Goal: Task Accomplishment & Management: Use online tool/utility

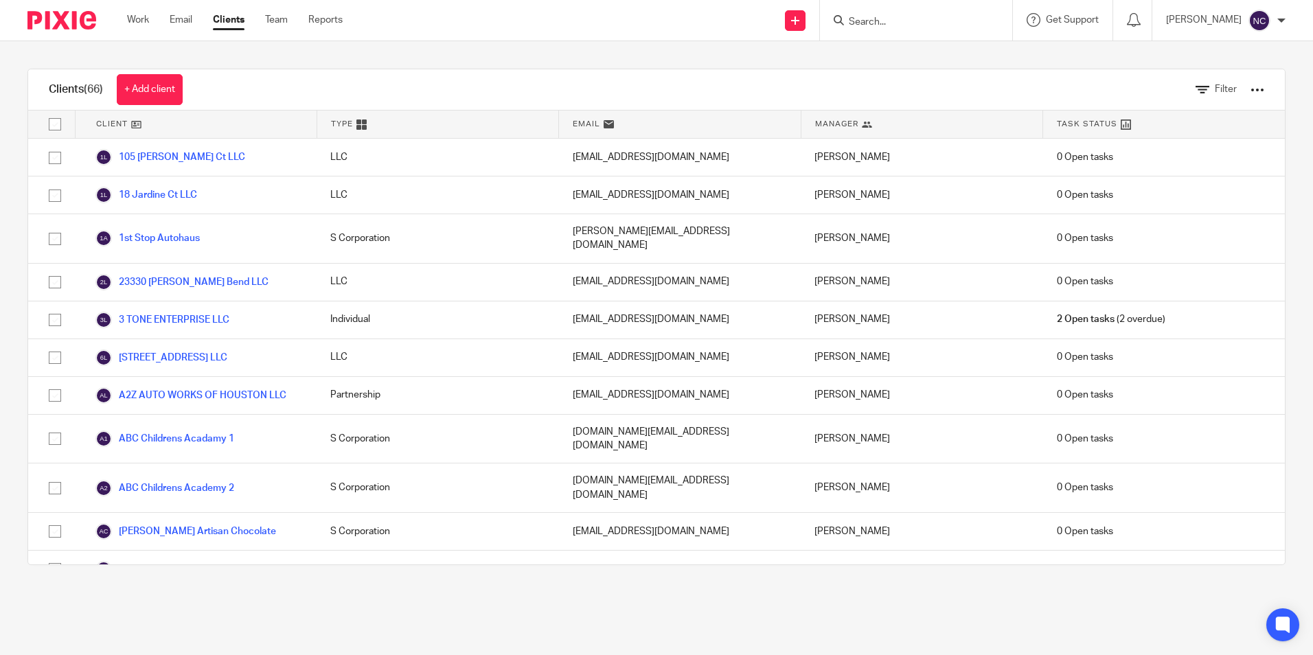
click at [939, 16] on input "Search" at bounding box center [909, 22] width 124 height 12
type input "hexa"
click at [903, 57] on link at bounding box center [942, 59] width 197 height 32
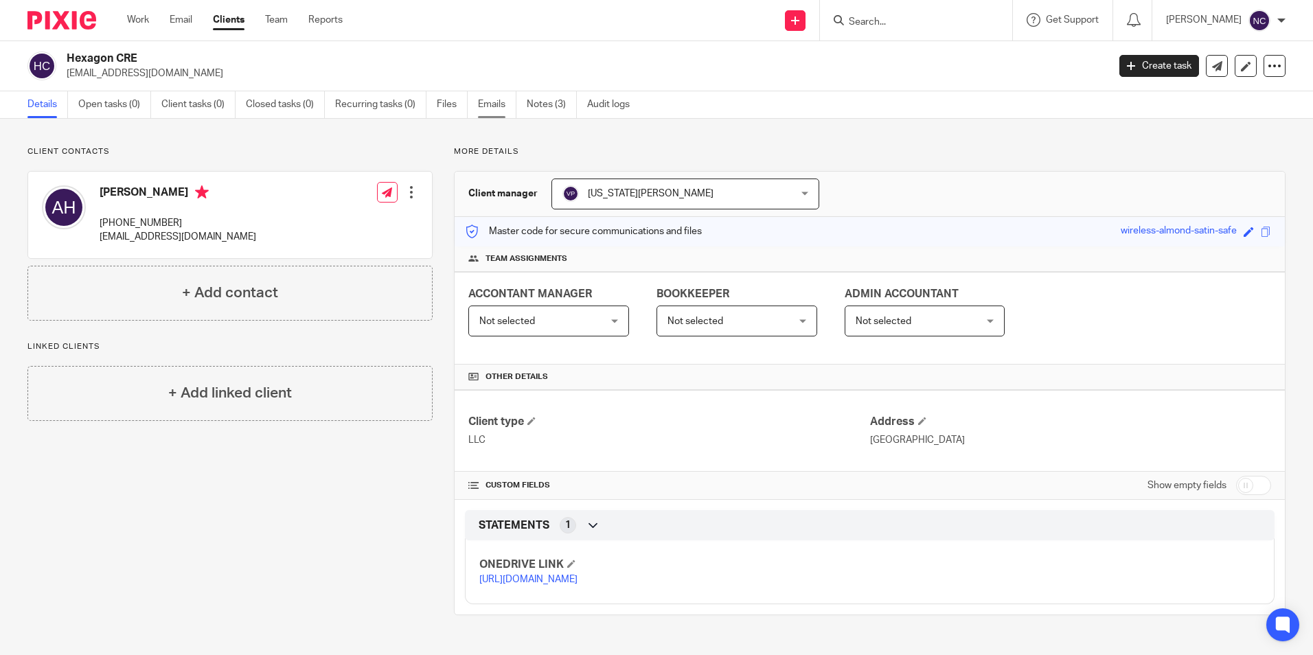
click at [494, 114] on link "Emails" at bounding box center [497, 104] width 38 height 27
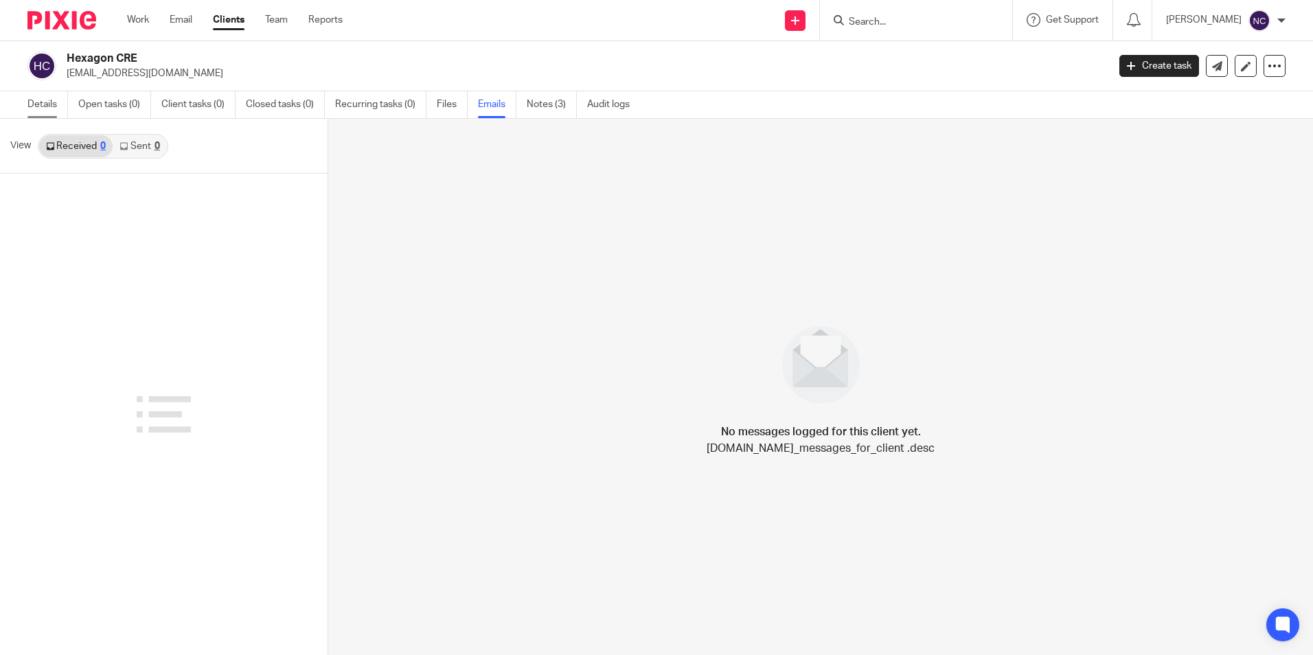
click at [54, 105] on link "Details" at bounding box center [47, 104] width 41 height 27
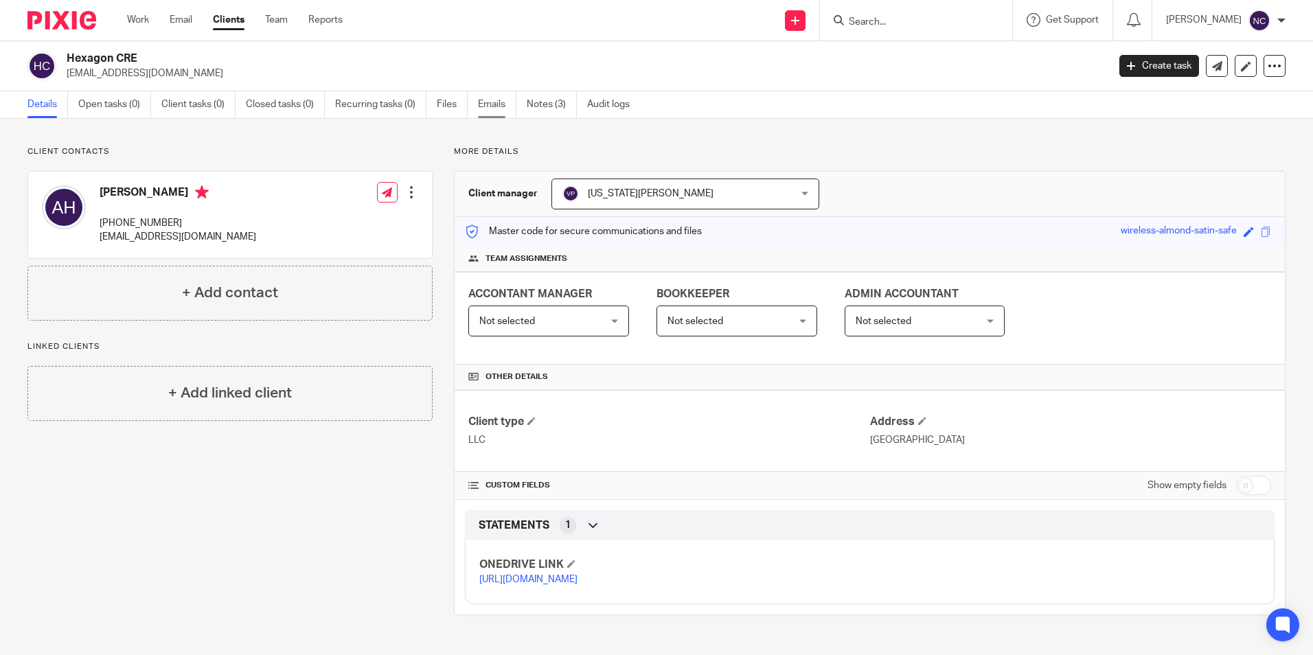
click at [505, 112] on link "Emails" at bounding box center [497, 104] width 38 height 27
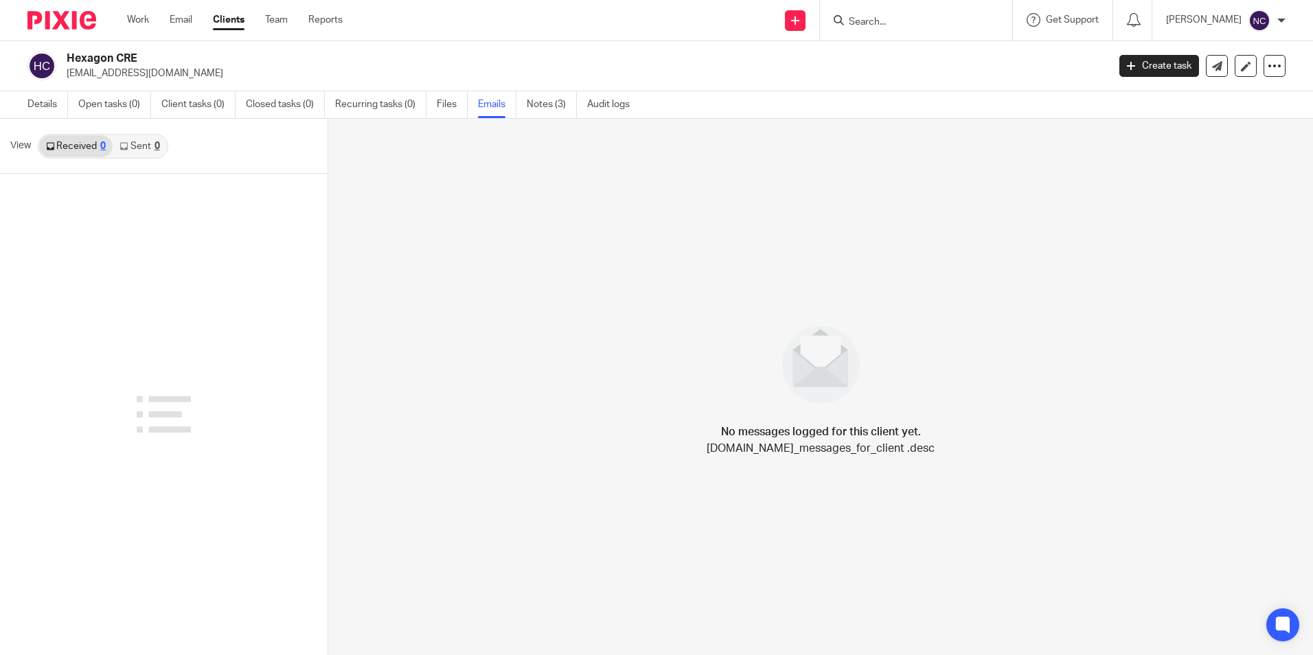
click at [139, 143] on link "Sent 0" at bounding box center [140, 146] width 54 height 22
click at [83, 146] on link "Received 0" at bounding box center [75, 146] width 73 height 22
click at [36, 106] on link "Details" at bounding box center [47, 104] width 41 height 27
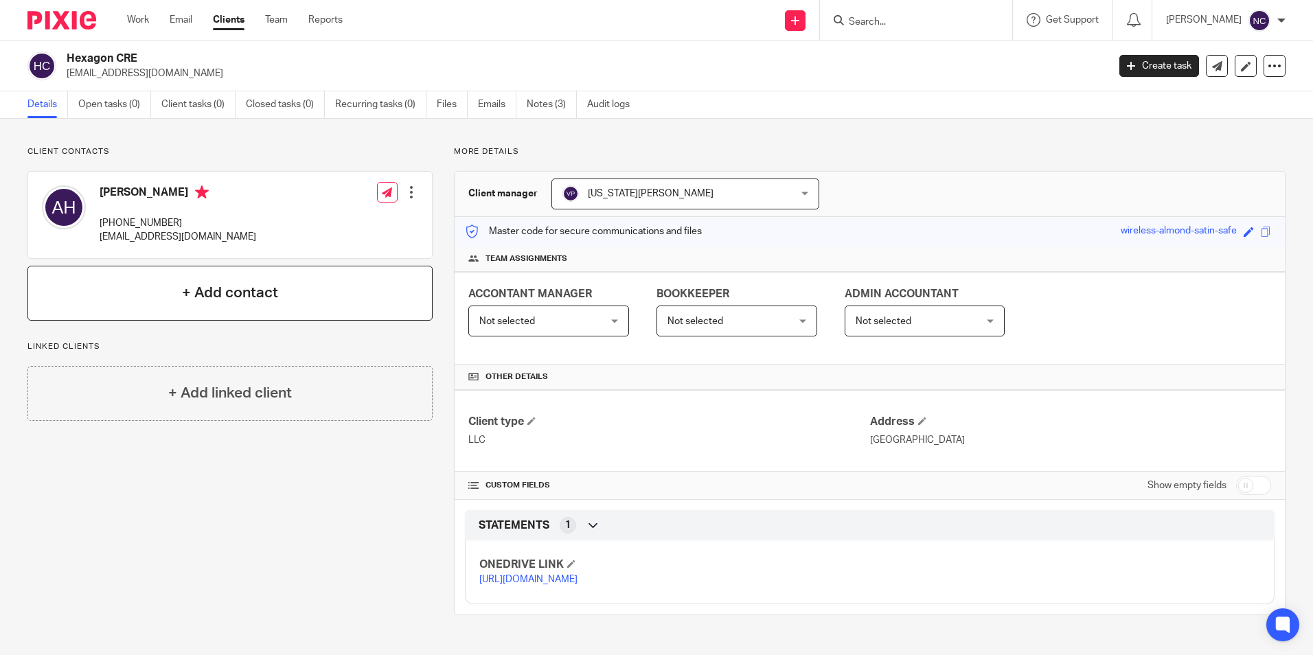
click at [186, 310] on div "+ Add contact" at bounding box center [229, 293] width 405 height 55
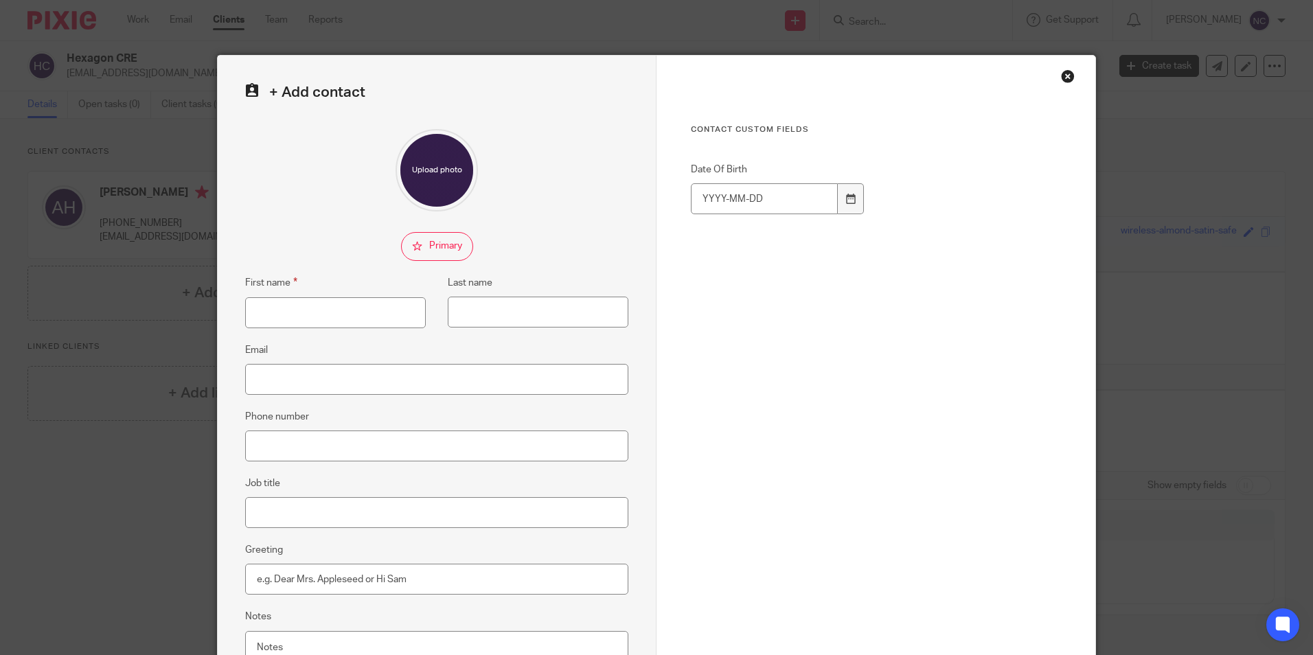
click at [1061, 76] on div "Close this dialog window" at bounding box center [1068, 76] width 14 height 14
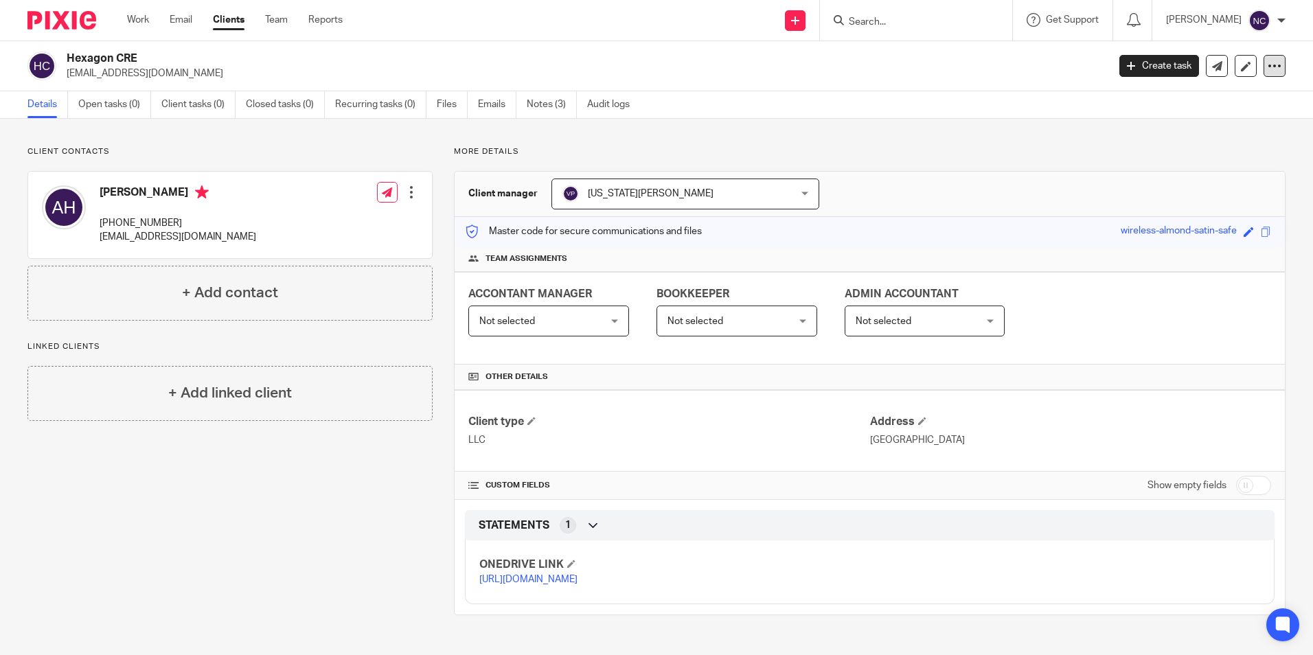
click at [1267, 65] on icon at bounding box center [1274, 66] width 14 height 14
click at [986, 86] on div "Hexagon CRE [EMAIL_ADDRESS][DOMAIN_NAME] Create task Export data Merge Archive …" at bounding box center [656, 66] width 1313 height 50
click at [183, 22] on link "Email" at bounding box center [181, 20] width 23 height 14
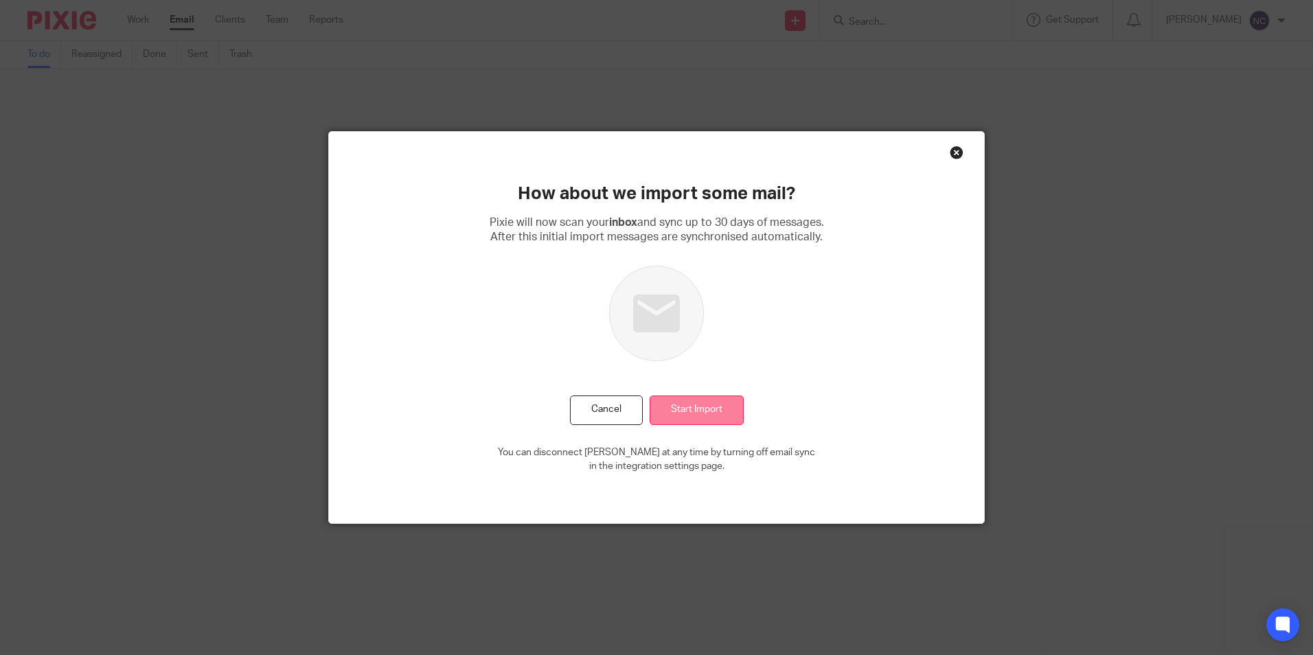
click at [715, 406] on input "Start Import" at bounding box center [696, 410] width 94 height 30
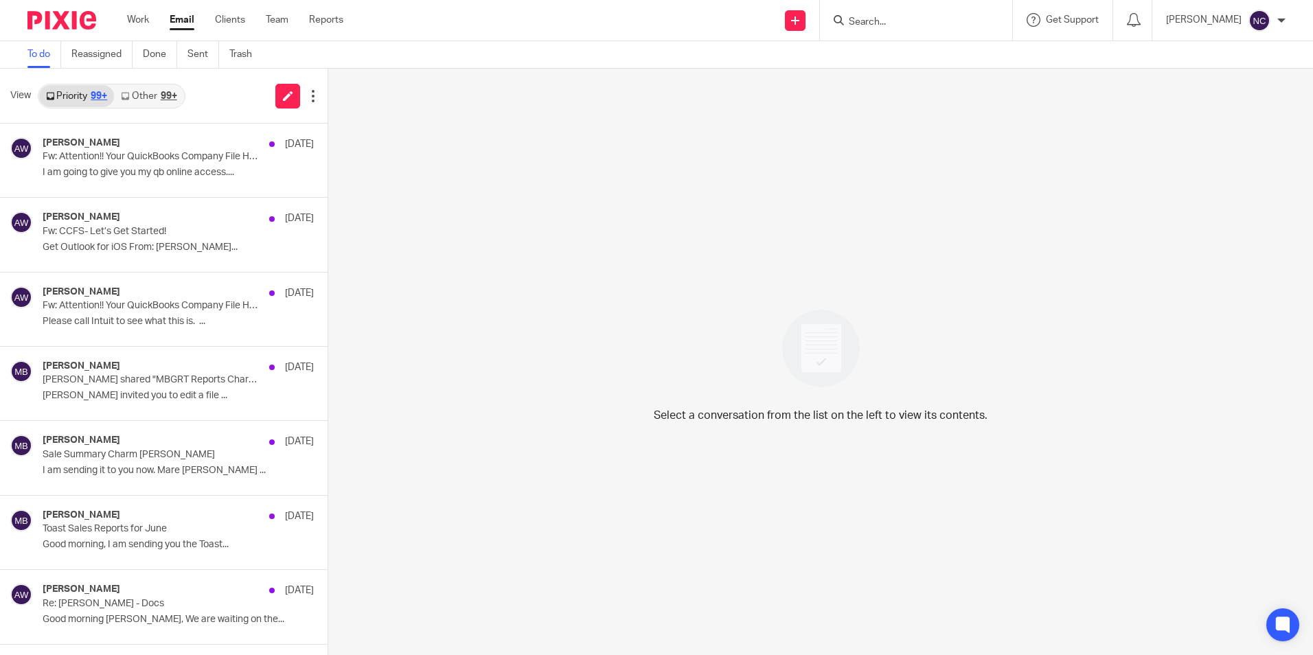
click at [149, 89] on link "Other 99+" at bounding box center [148, 96] width 69 height 22
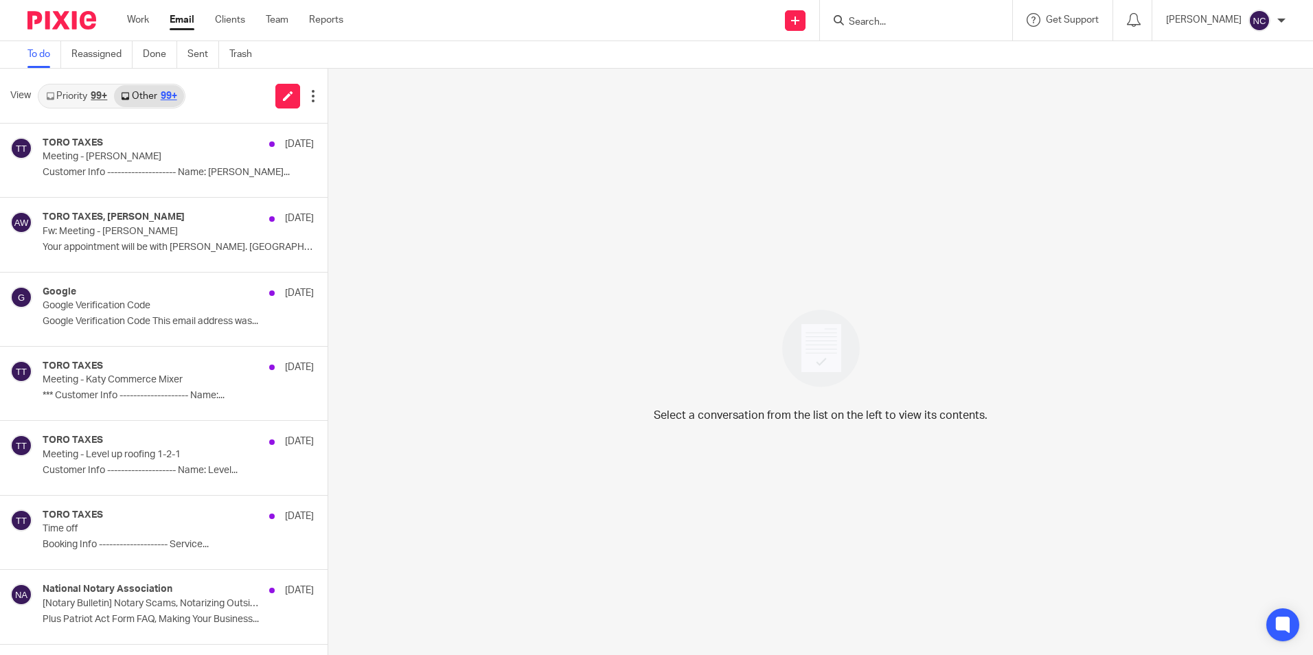
click at [57, 95] on link "Priority 99+" at bounding box center [76, 96] width 75 height 22
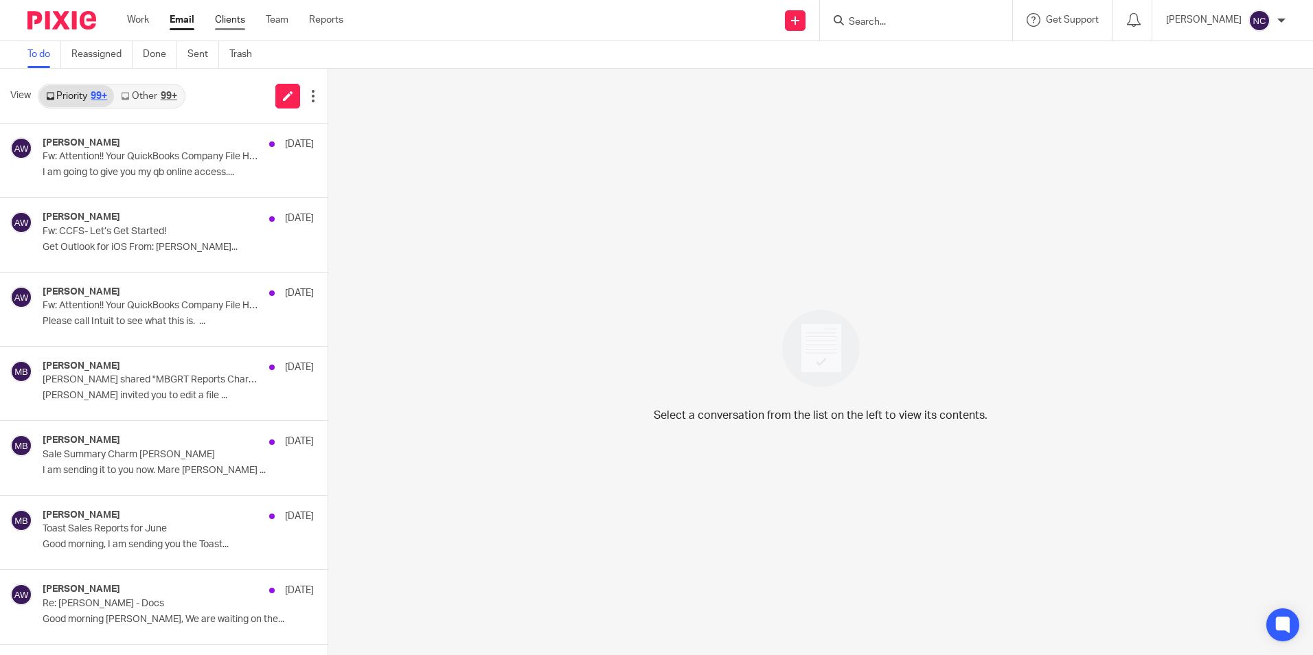
click at [238, 18] on link "Clients" at bounding box center [230, 20] width 30 height 14
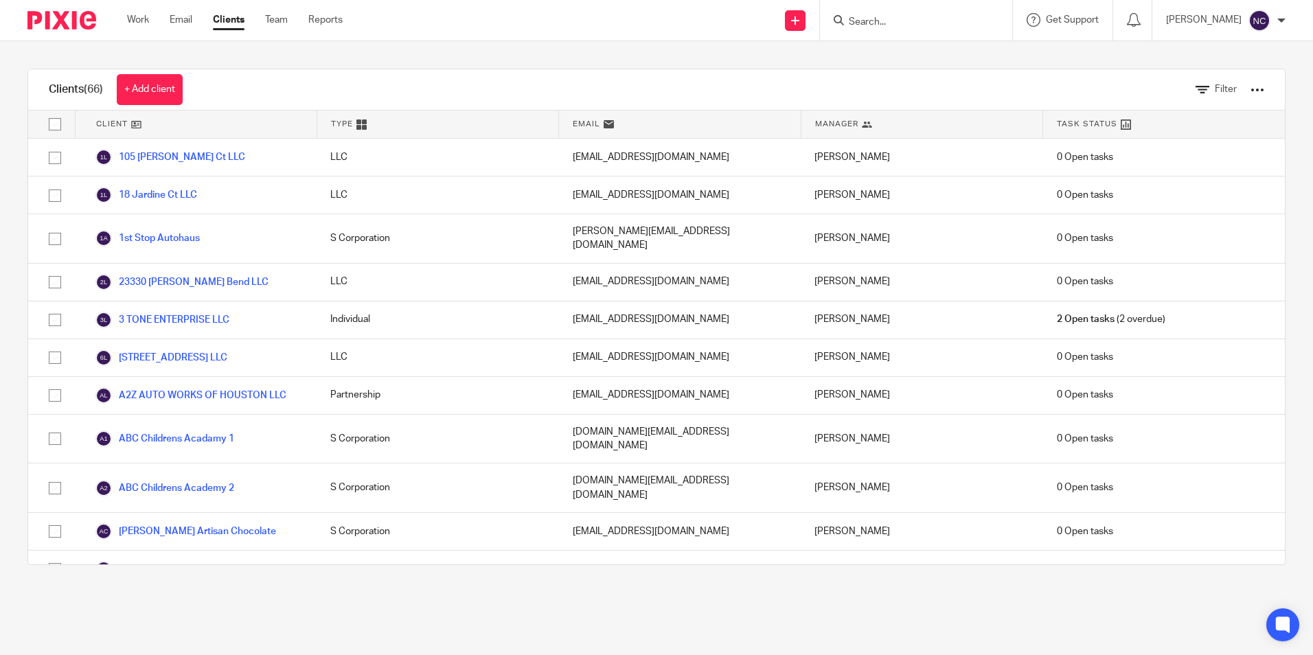
click at [962, 27] on input "Search" at bounding box center [909, 22] width 124 height 12
type input "HEX"
click at [904, 60] on link at bounding box center [940, 59] width 193 height 32
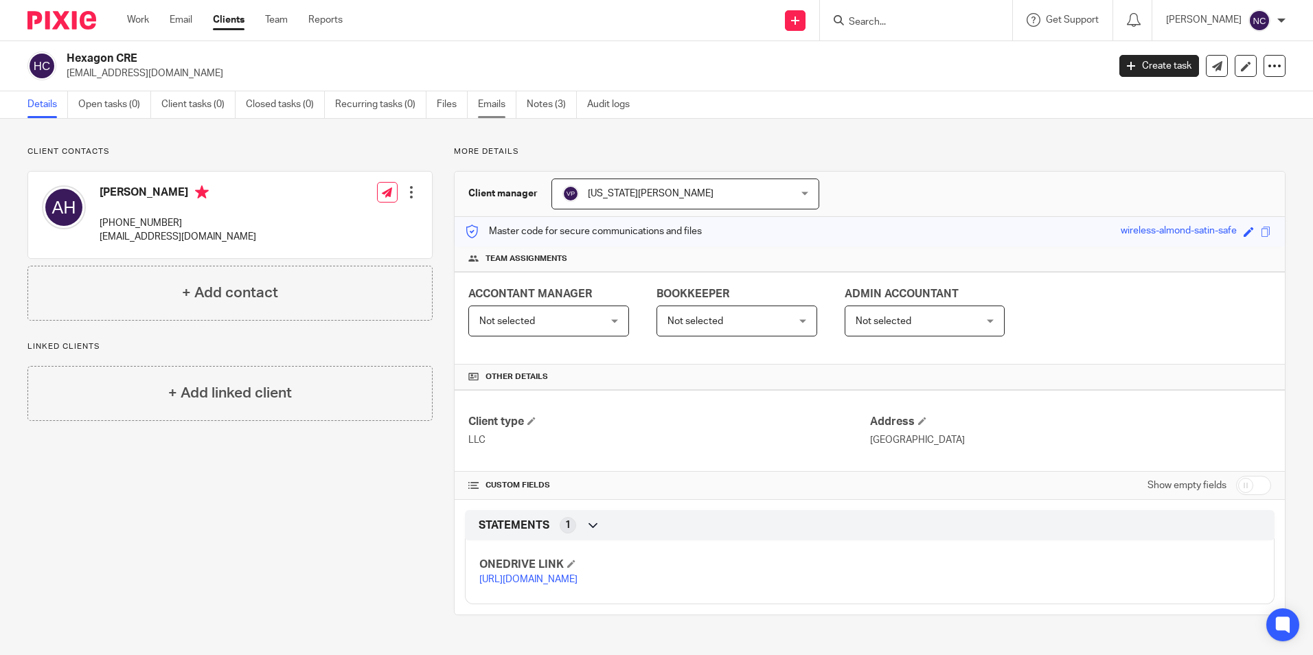
click at [498, 106] on link "Emails" at bounding box center [497, 104] width 38 height 27
